Goal: Task Accomplishment & Management: Complete application form

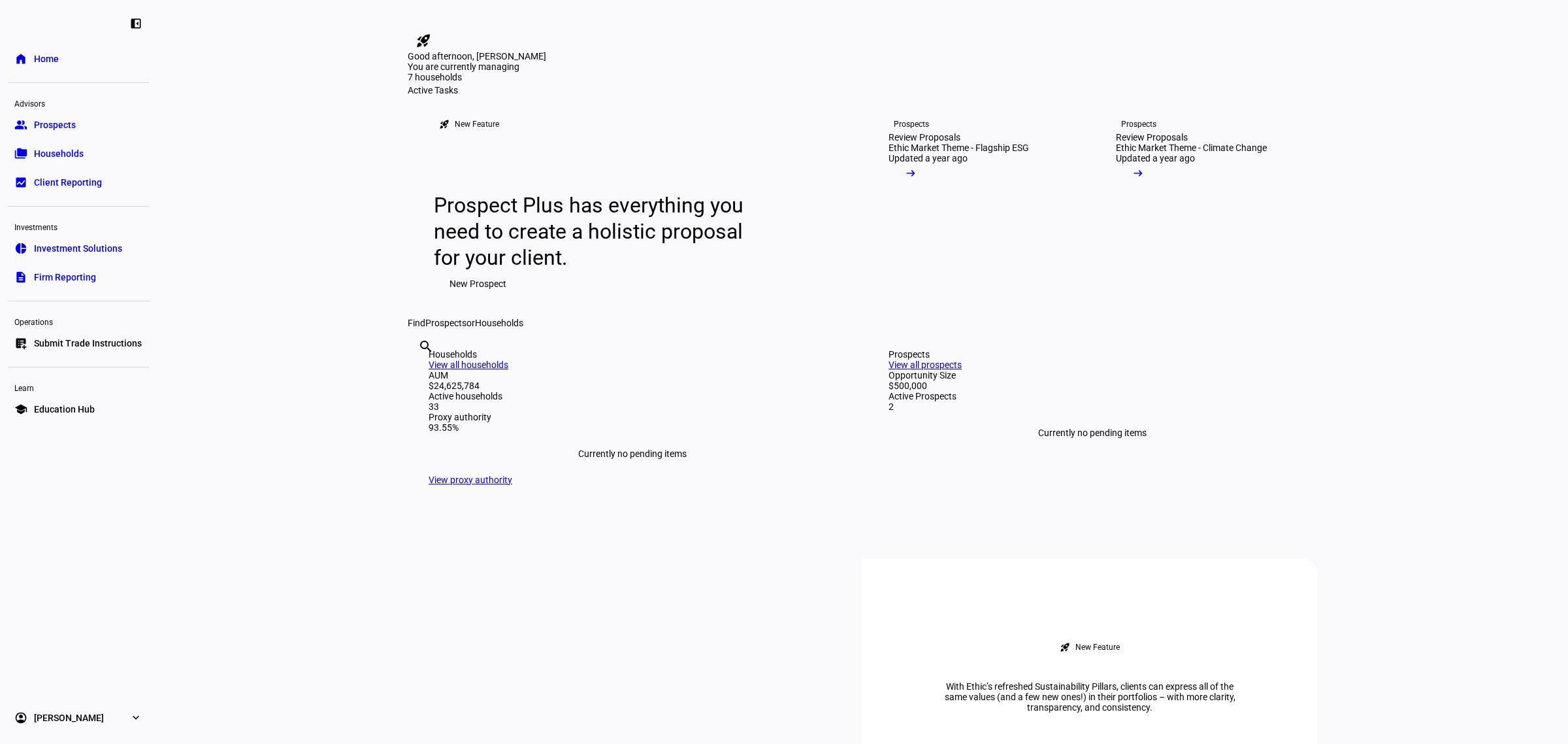
click at [69, 345] on span "Submit Trade Instructions" at bounding box center [87, 343] width 107 height 13
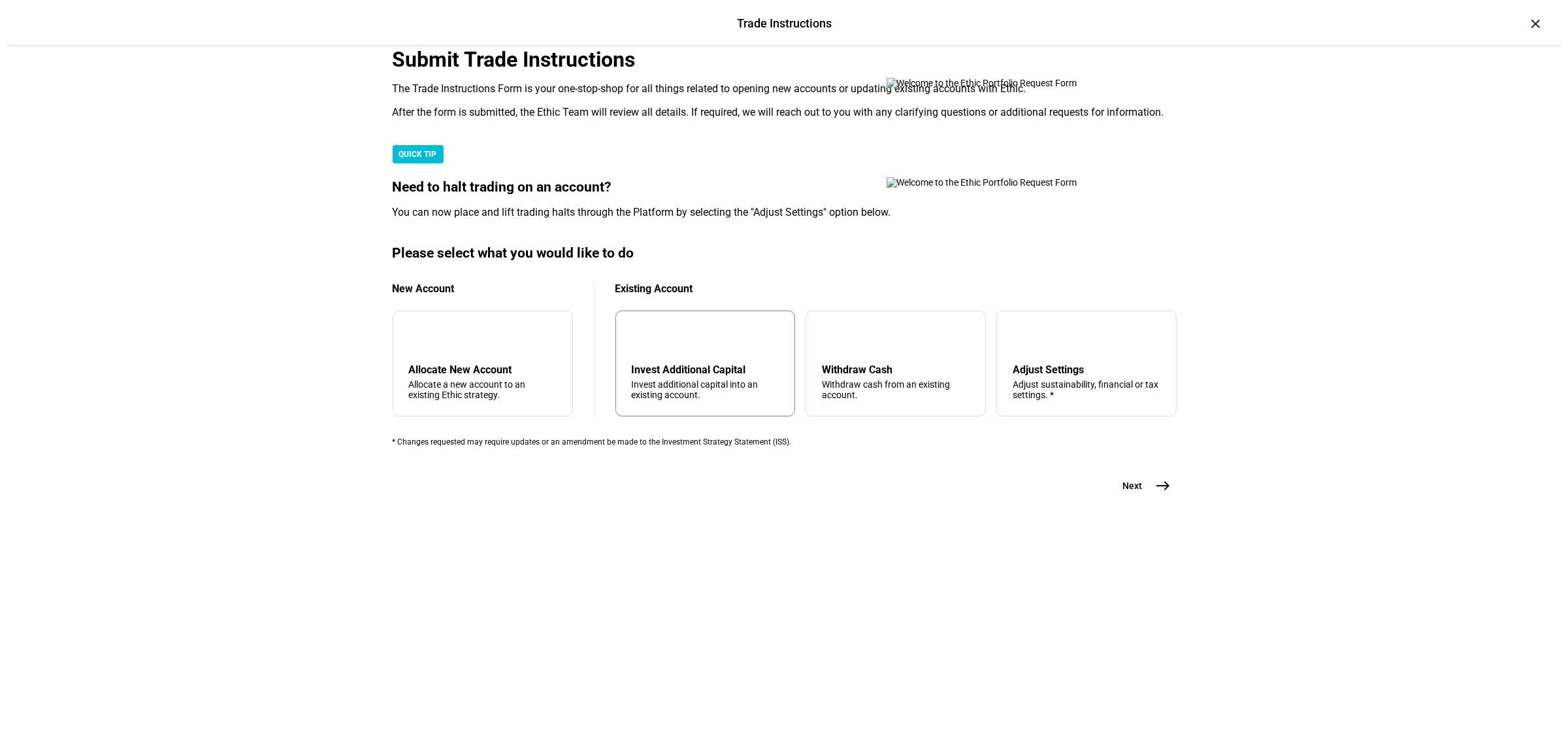
scroll to position [169, 0]
click at [879, 416] on div "arrow_upward Withdraw Cash Withdraw cash from an existing account." at bounding box center [889, 363] width 180 height 105
click at [1132, 499] on button "Next east" at bounding box center [1136, 485] width 69 height 26
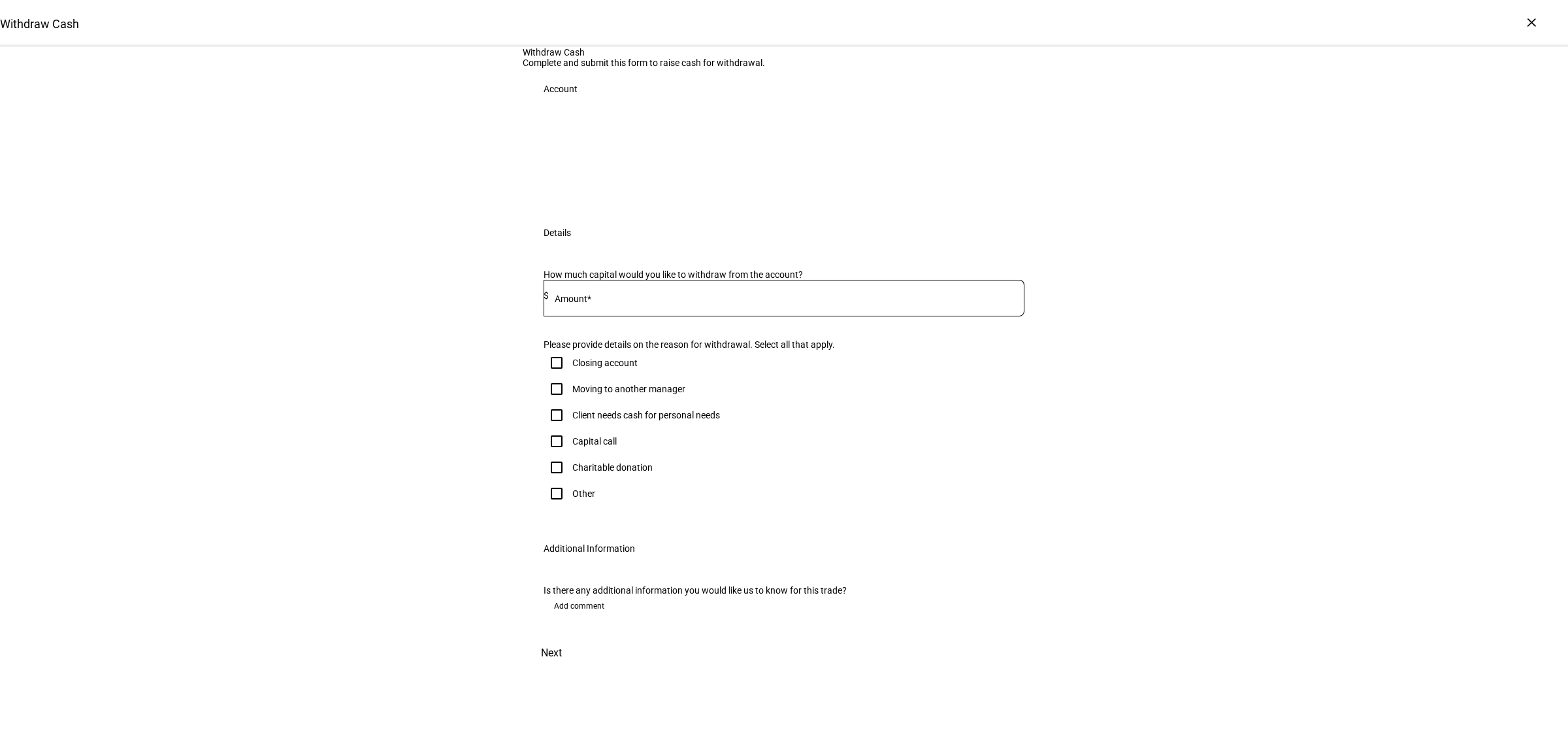
click at [572, 499] on div "Other" at bounding box center [584, 493] width 23 height 11
click at [569, 506] on input "Other" at bounding box center [556, 493] width 26 height 26
checkbox input "true"
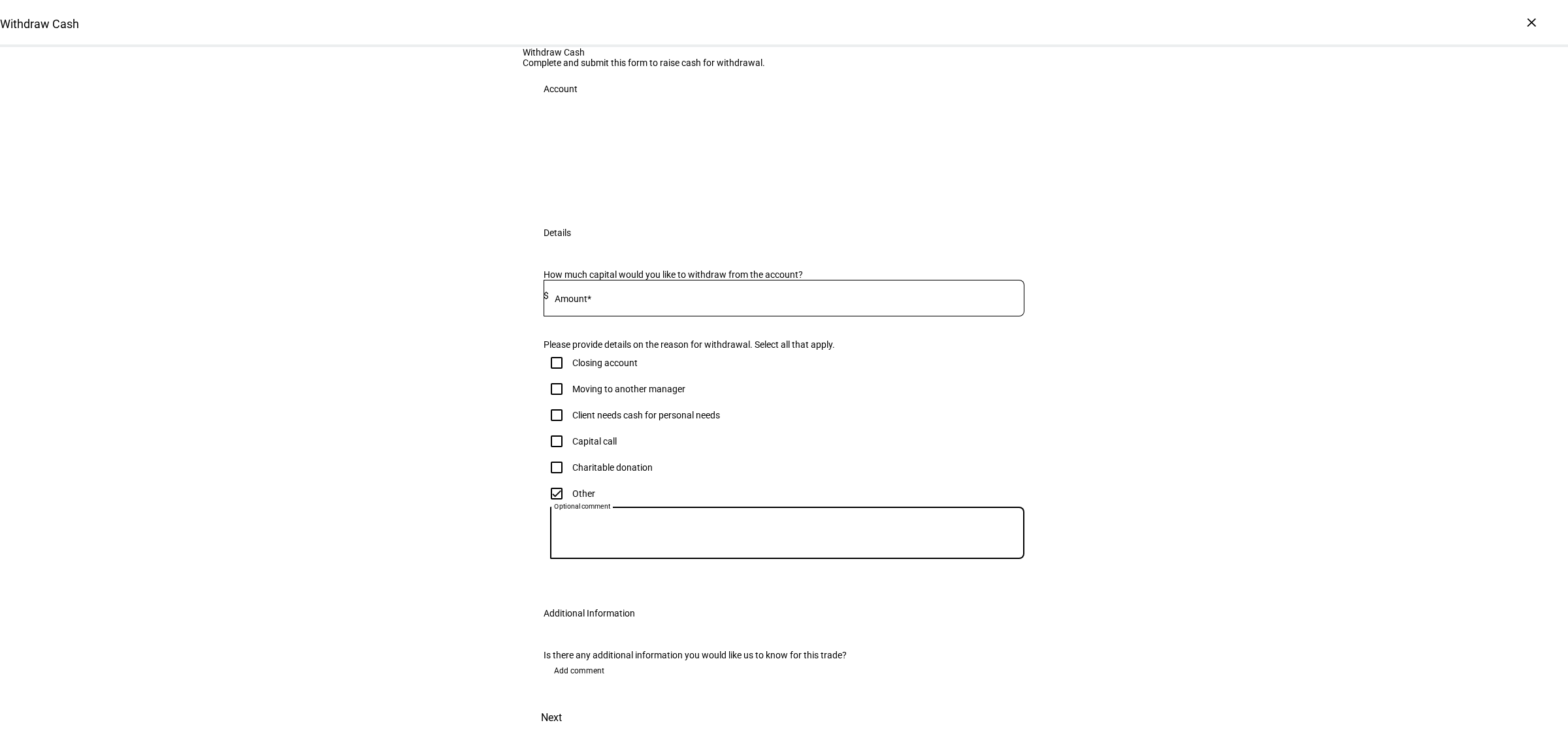
click at [645, 548] on textarea "Optional comment" at bounding box center [787, 532] width 474 height 32
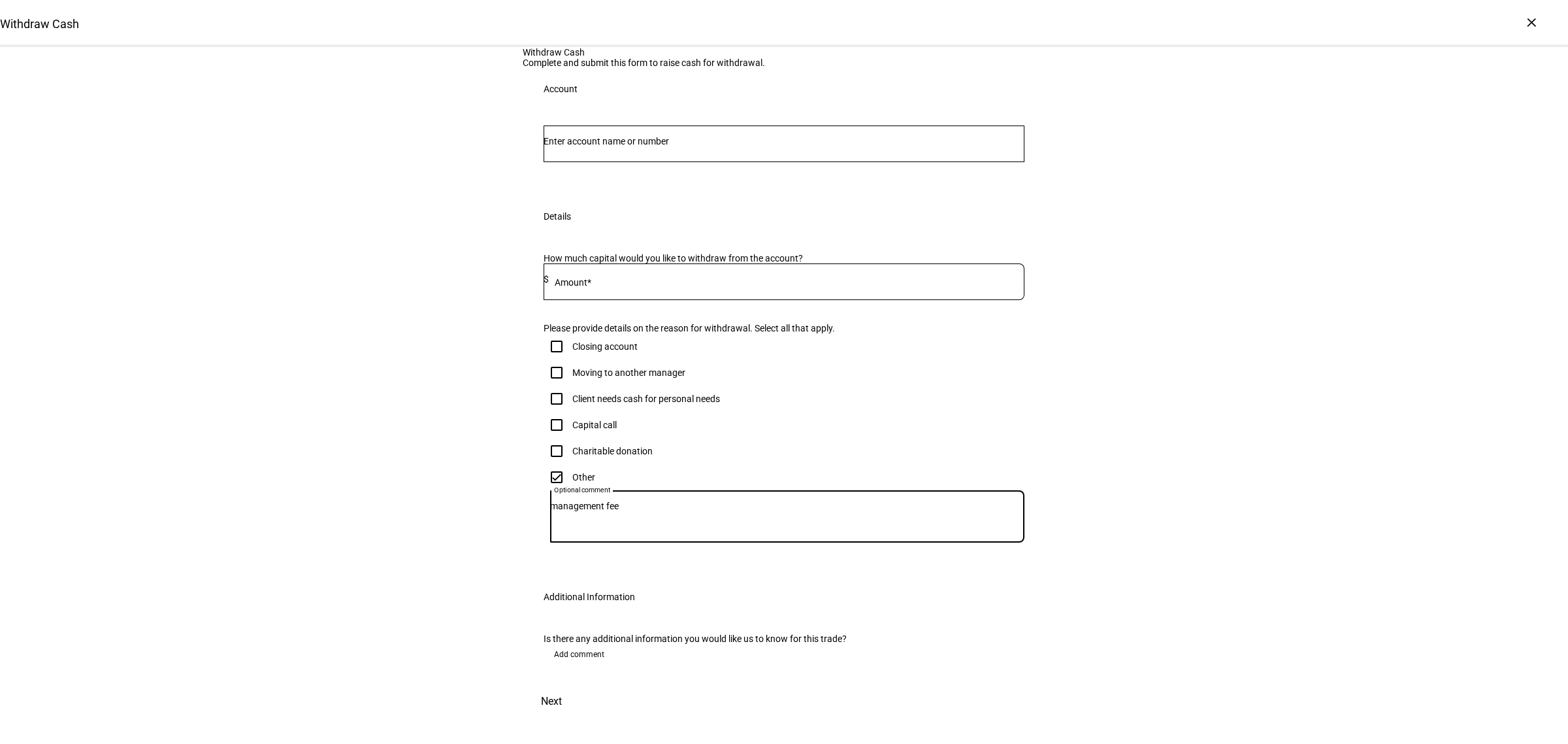
type textarea "management fee"
click at [593, 147] on input "Number" at bounding box center [784, 141] width 481 height 11
type input "grif"
click at [638, 344] on mark "Grif" at bounding box center [650, 339] width 23 height 12
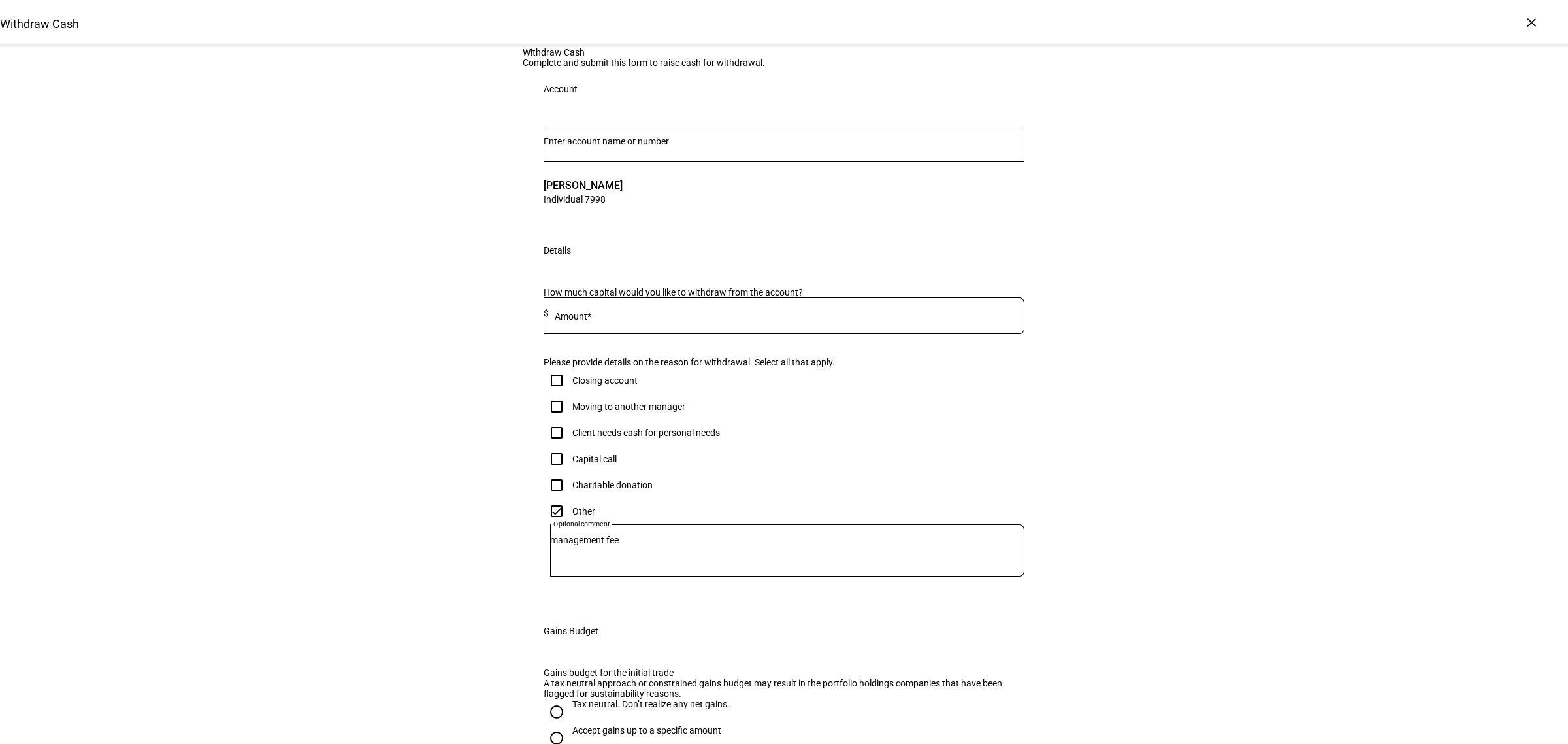
click at [580, 321] on mat-label "Amount*" at bounding box center [573, 315] width 36 height 11
type input "1,700"
click at [409, 428] on div "Withdraw Cash Complete and submit this form to raise cash for withdrawal. Accou…" at bounding box center [784, 498] width 1568 height 902
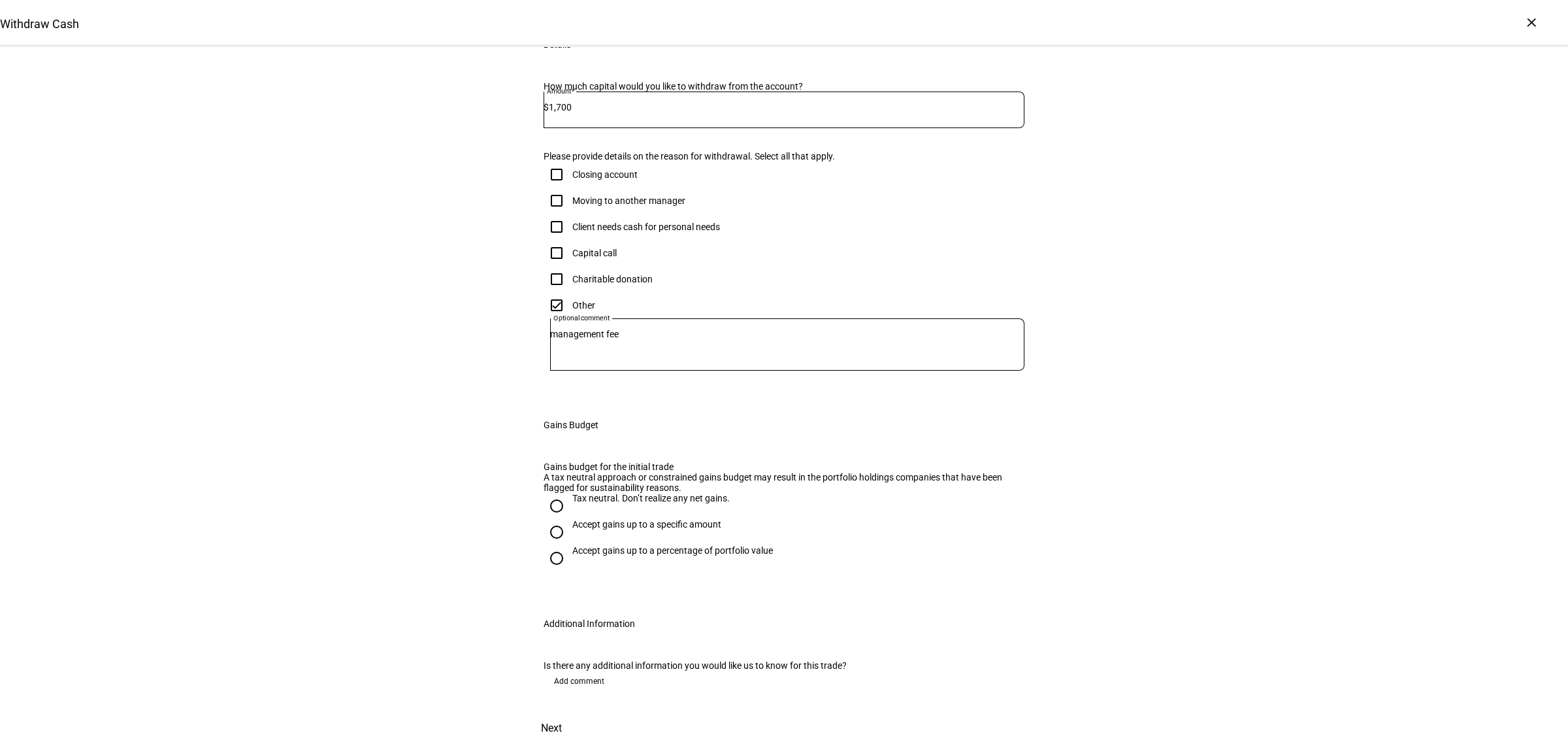
scroll to position [490, 0]
click at [546, 493] on input "Tax neutral. Don’t realize any net gains." at bounding box center [556, 505] width 26 height 26
radio input "true"
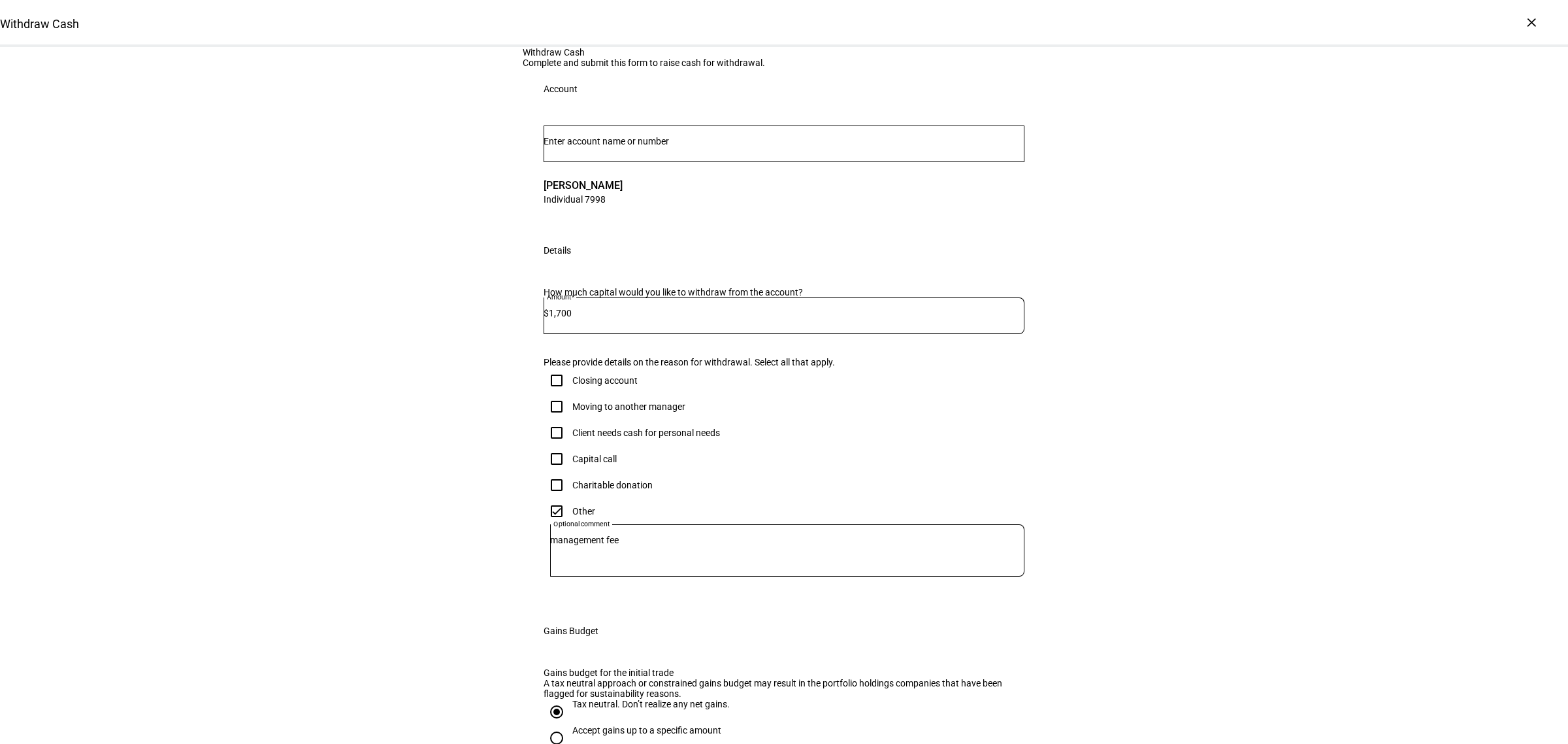
scroll to position [505, 0]
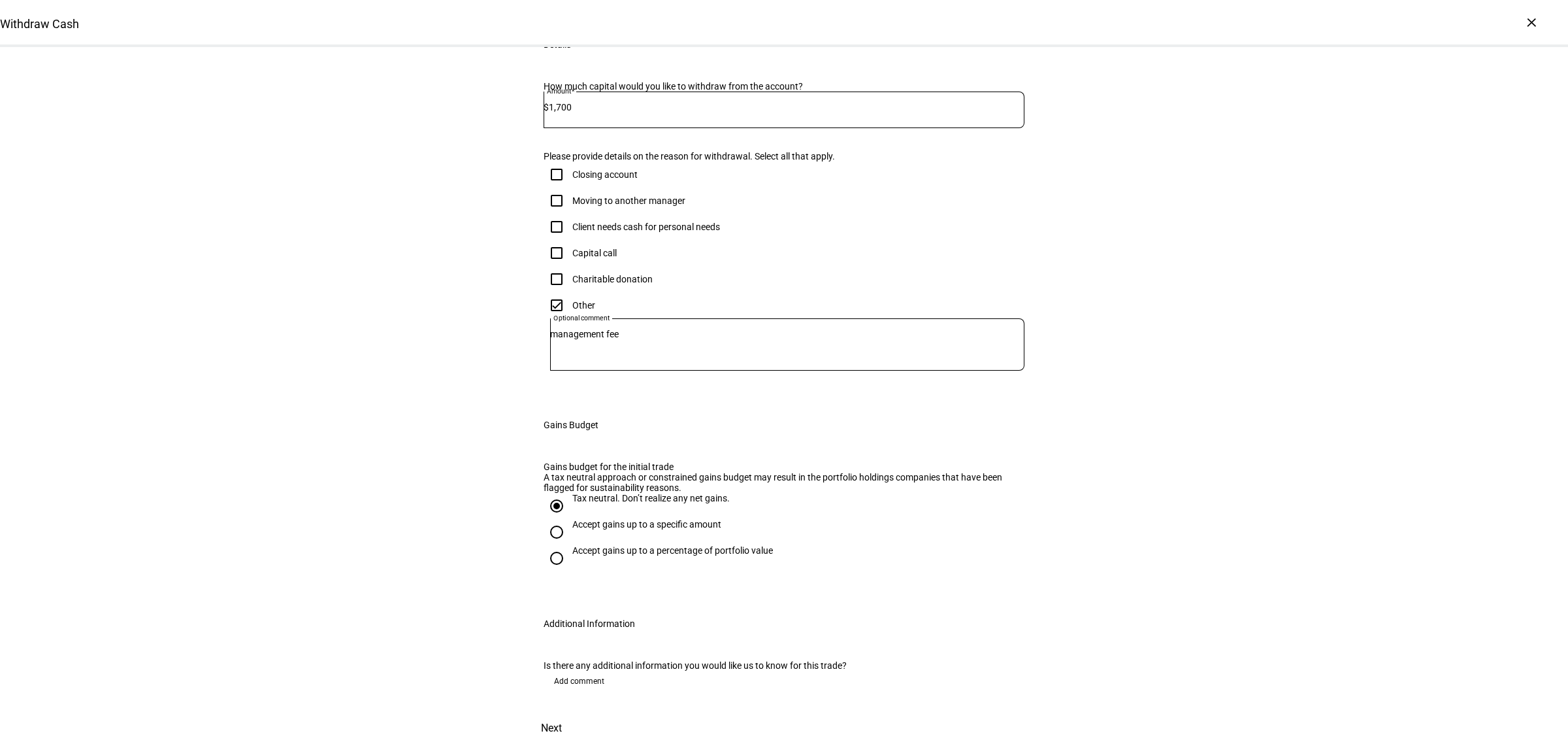
click at [562, 712] on span "Next" at bounding box center [551, 728] width 21 height 32
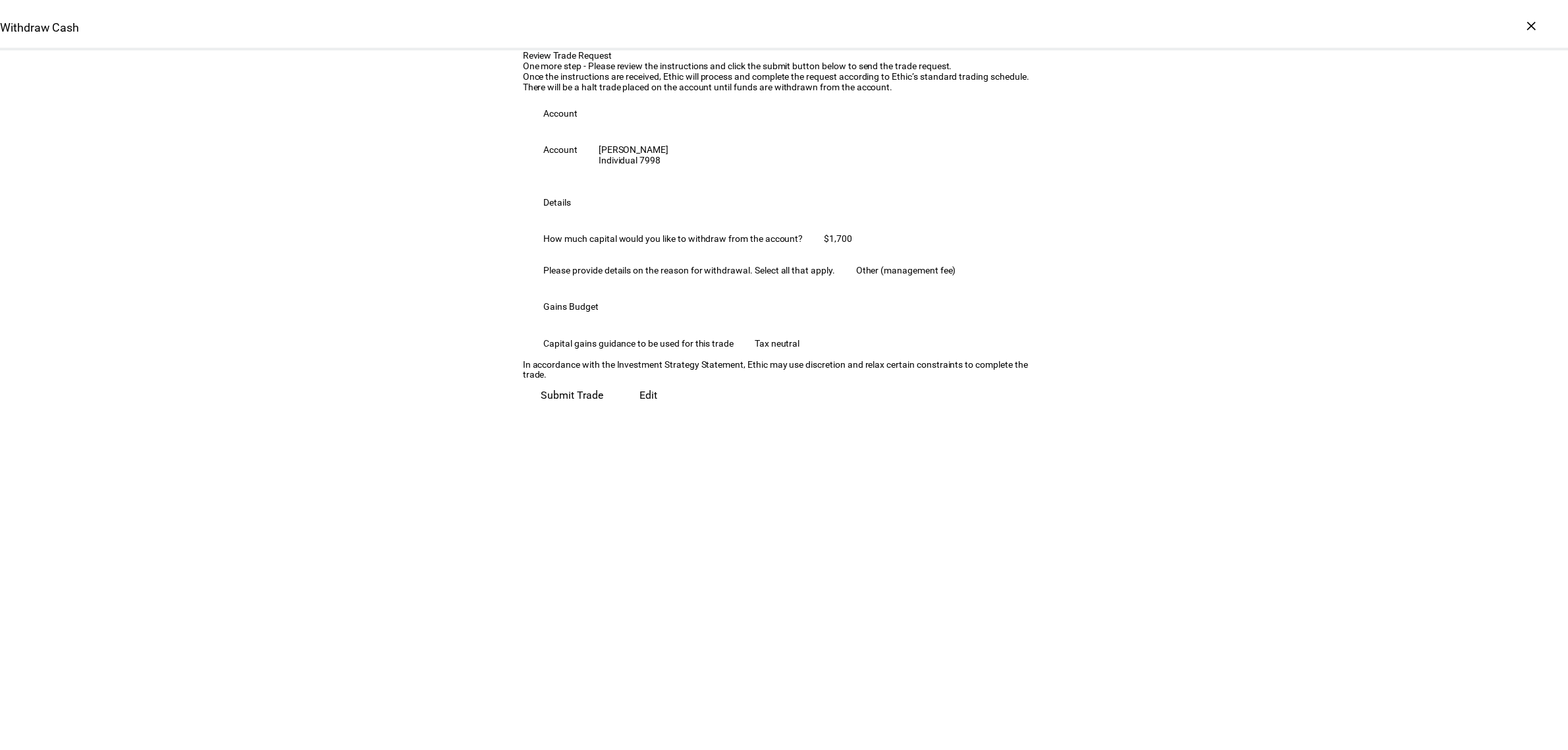
scroll to position [0, 0]
click at [608, 406] on span "Submit Trade" at bounding box center [576, 389] width 63 height 32
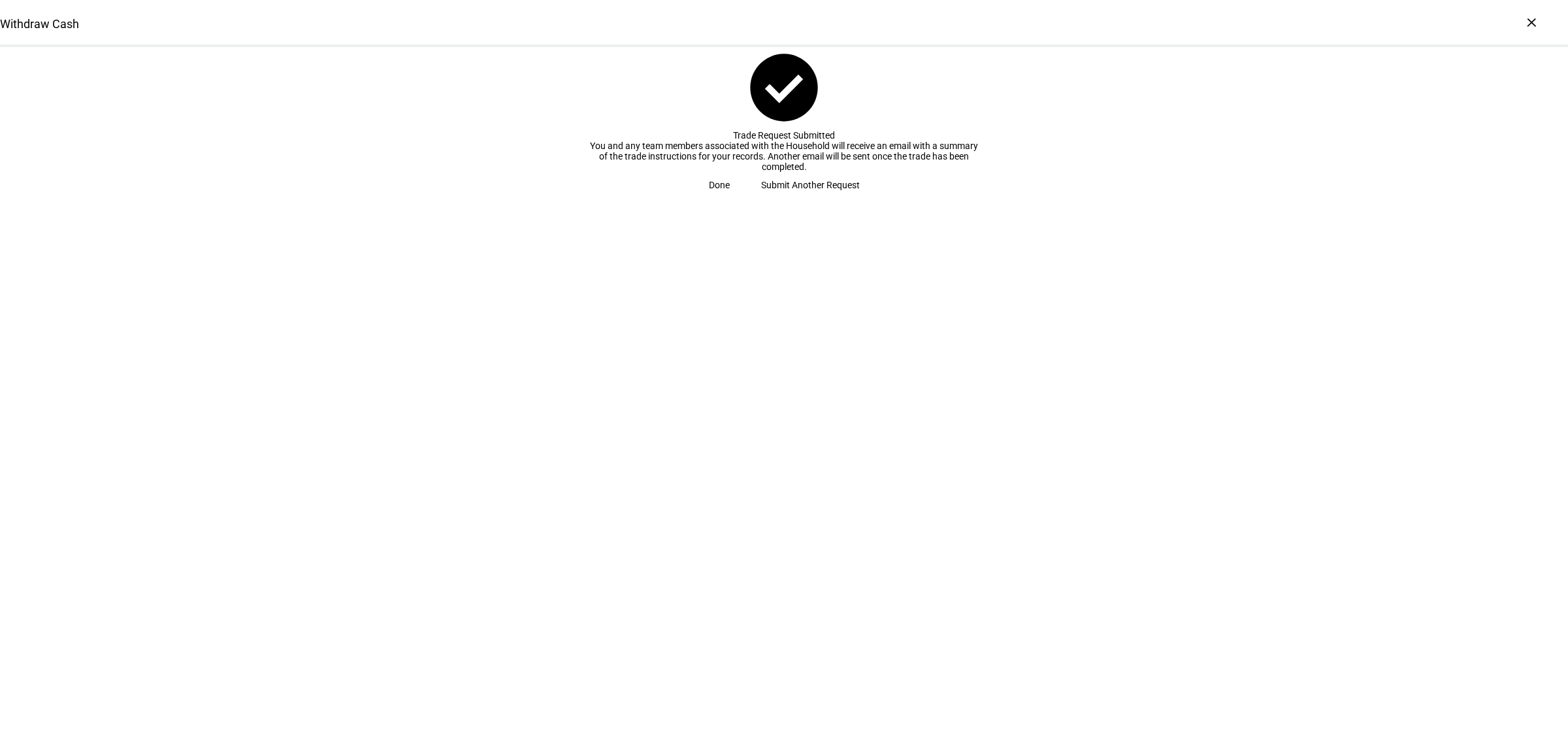
click at [746, 198] on span at bounding box center [719, 184] width 53 height 26
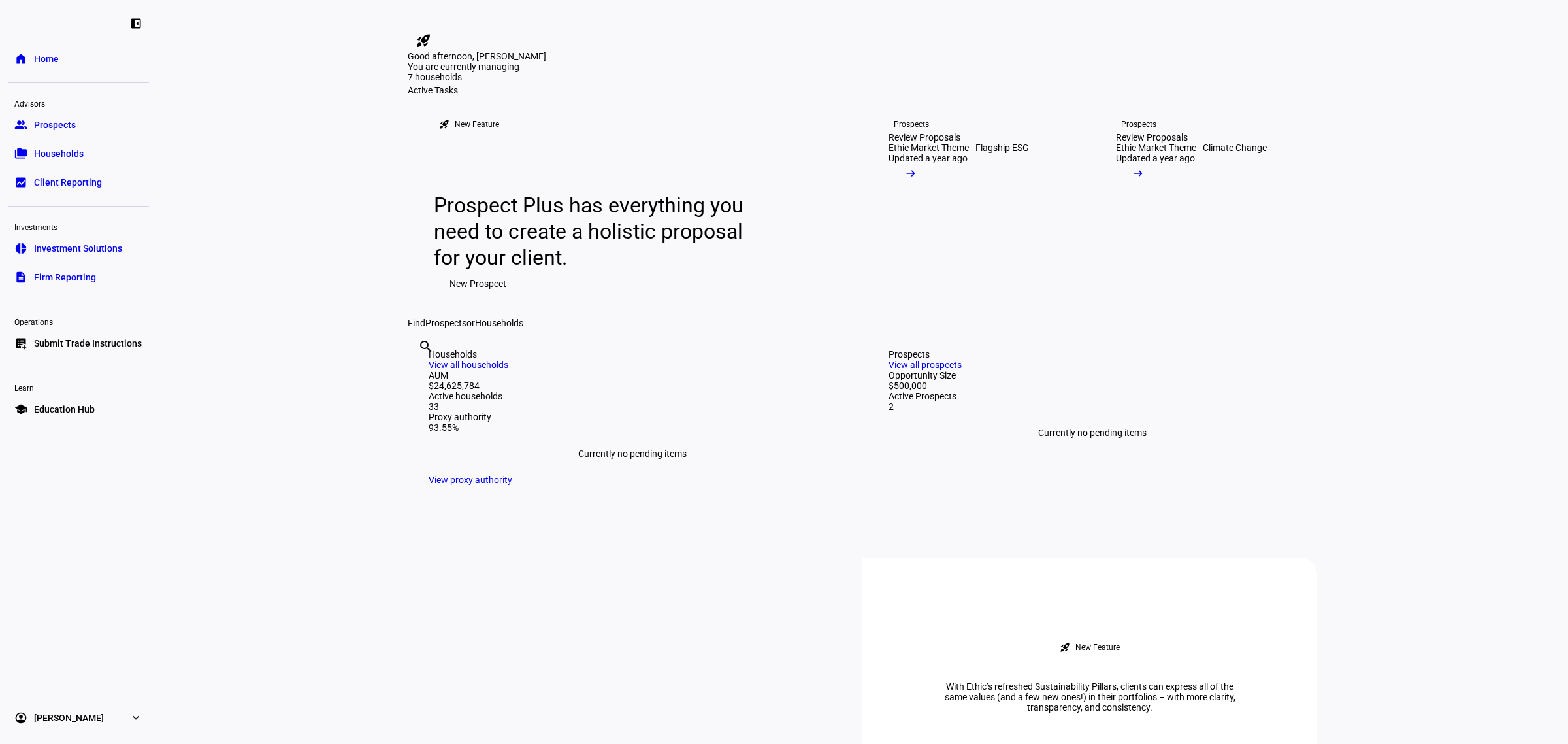
click at [71, 348] on span "Submit Trade Instructions" at bounding box center [87, 343] width 107 height 13
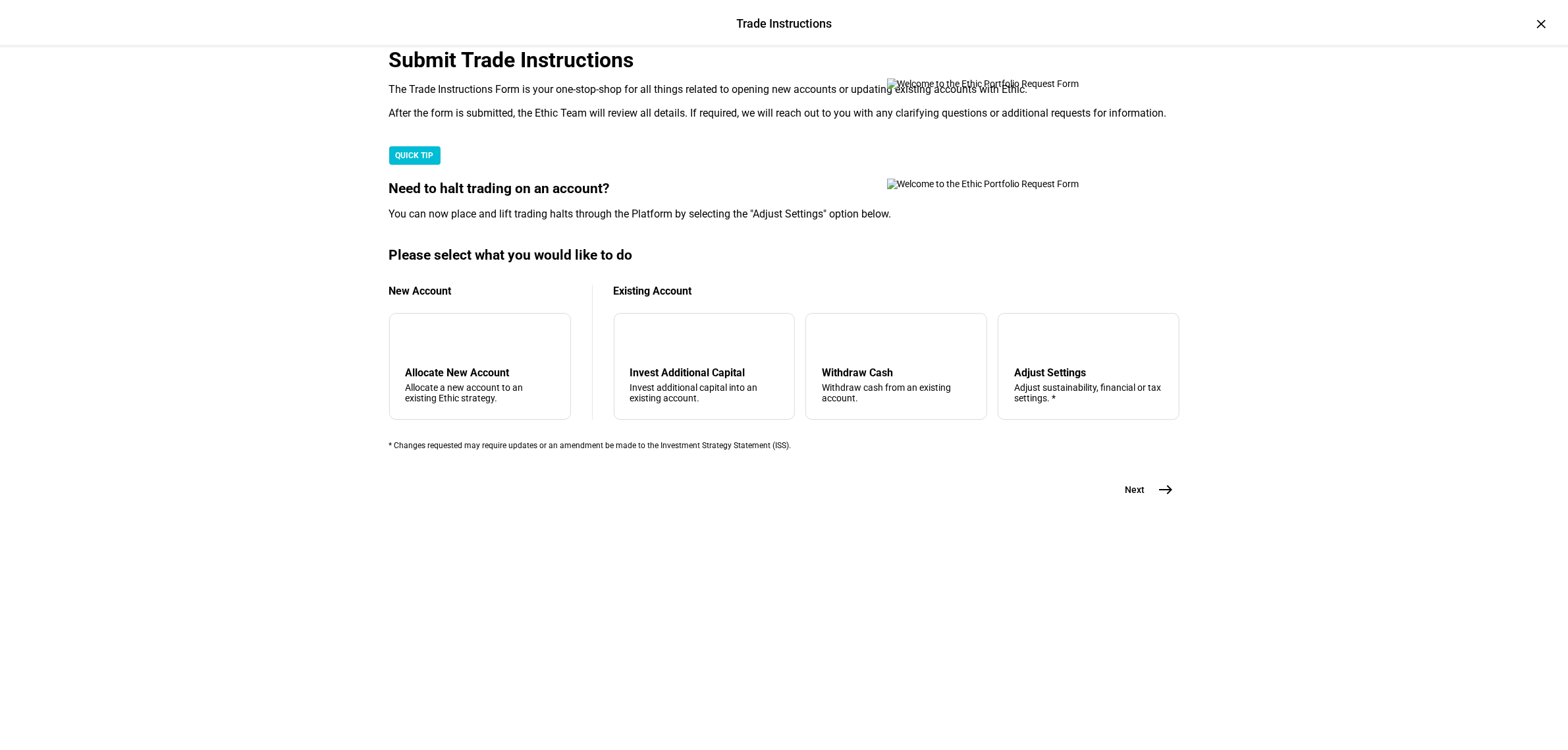
scroll to position [170, 0]
